Goal: Task Accomplishment & Management: Manage account settings

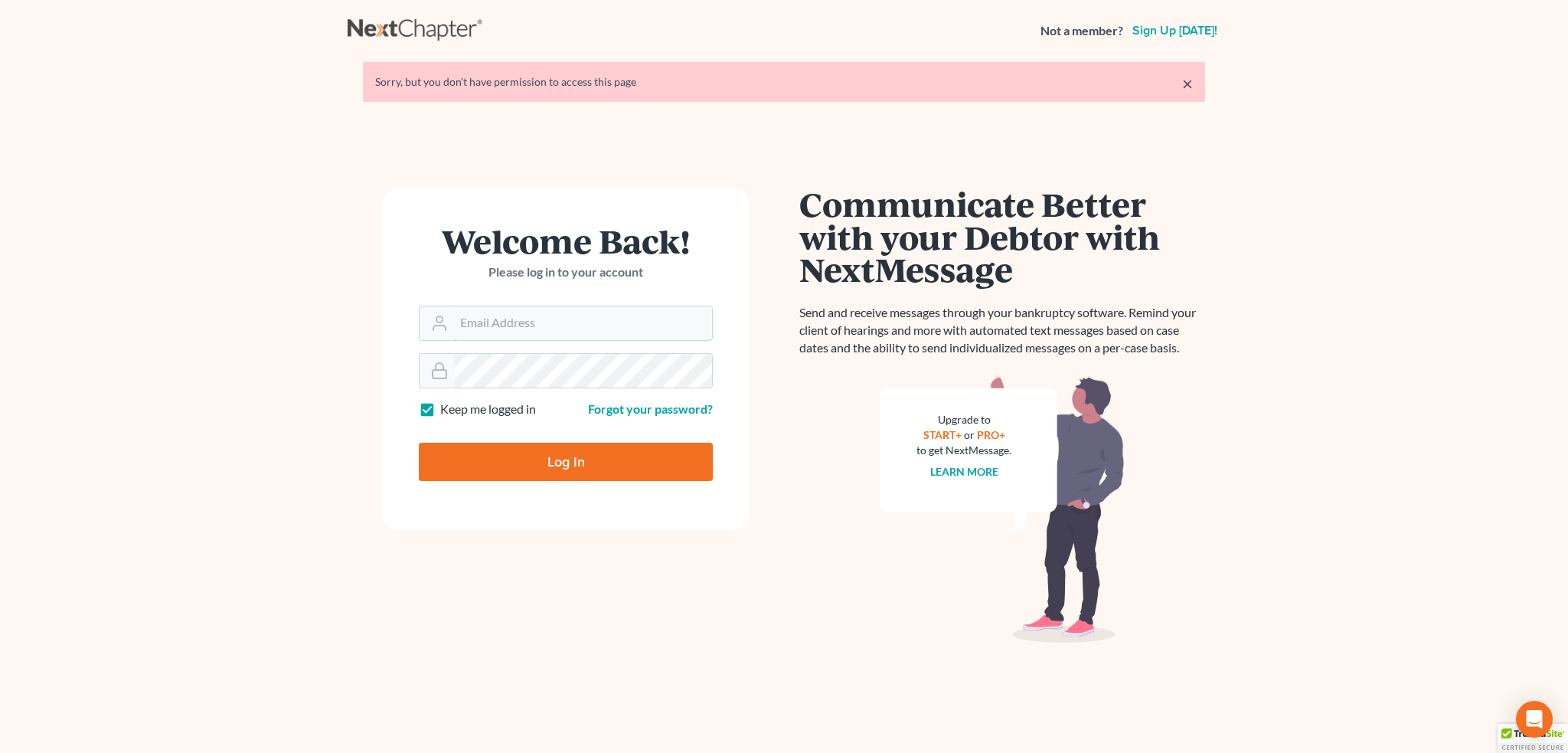
type input "[EMAIL_ADDRESS][DOMAIN_NAME]"
click at [564, 465] on input "Log In" at bounding box center [566, 461] width 294 height 38
type input "Thinking..."
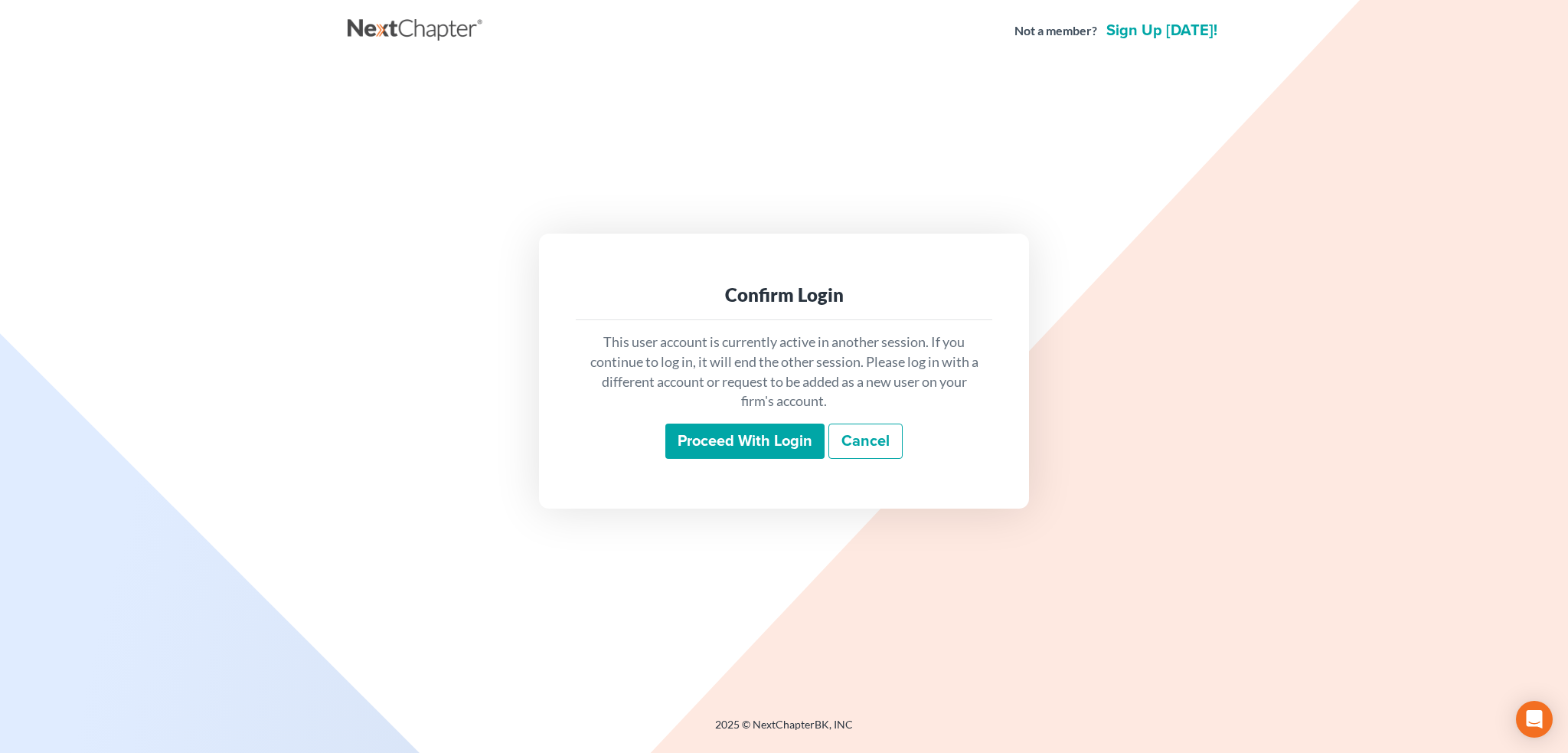
click at [743, 438] on input "Proceed with login" at bounding box center [745, 441] width 160 height 35
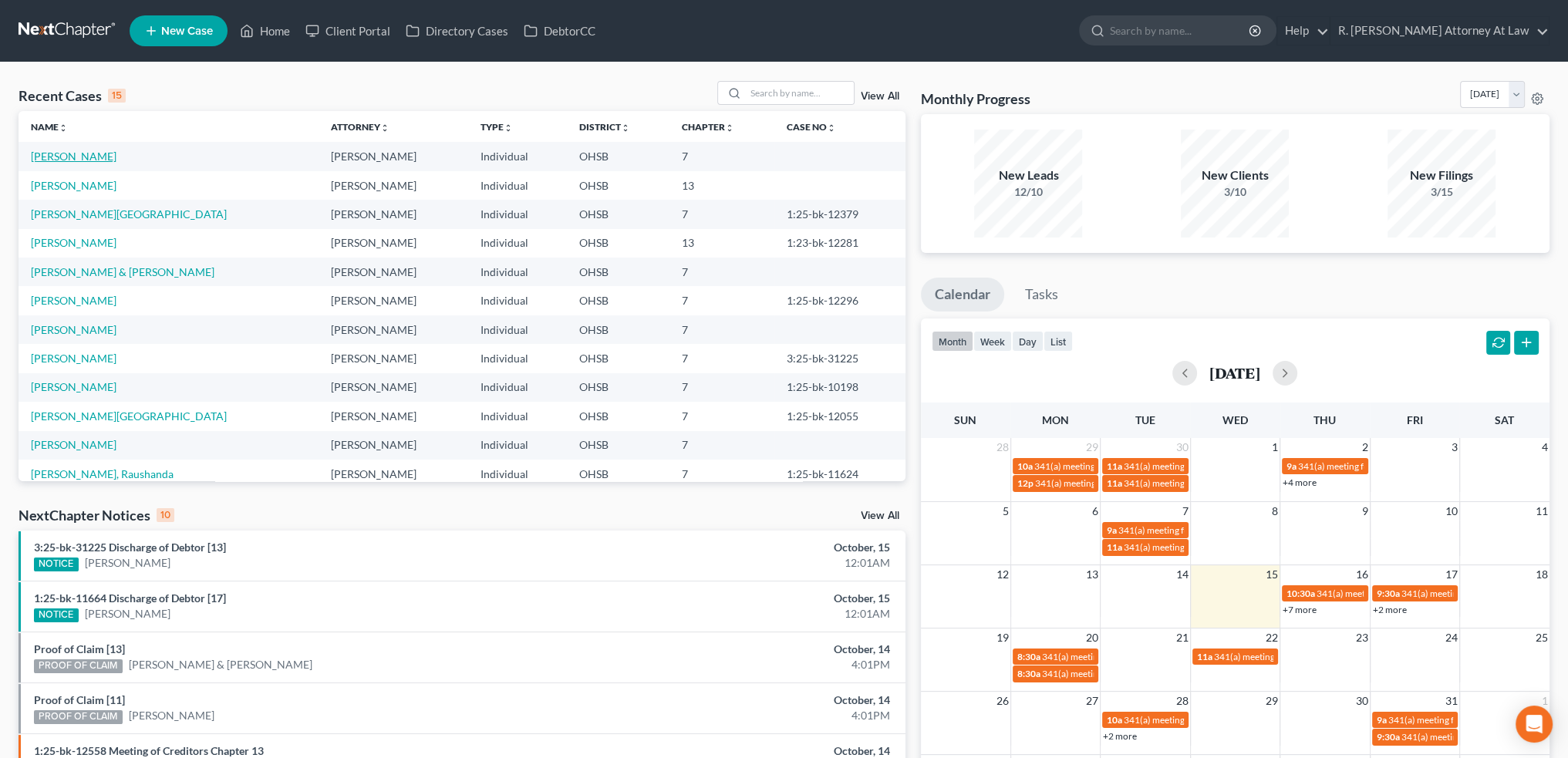
scroll to position [19, 0]
